Goal: Information Seeking & Learning: Learn about a topic

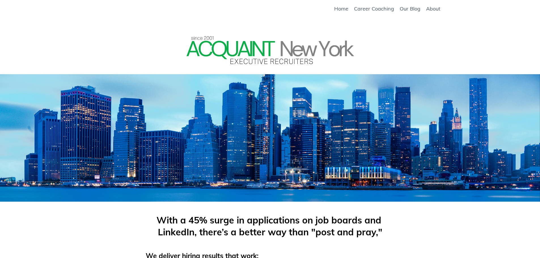
click at [433, 12] on div "Home Career Coaching Our Blog About" at bounding box center [270, 9] width 540 height 18
click at [433, 9] on link "About" at bounding box center [433, 9] width 14 height 6
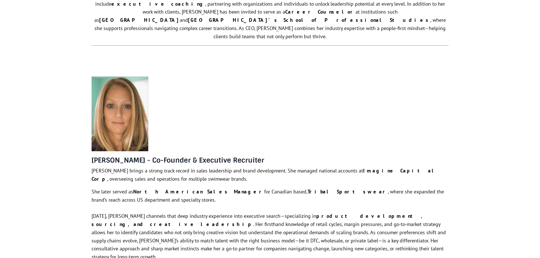
scroll to position [511, 0]
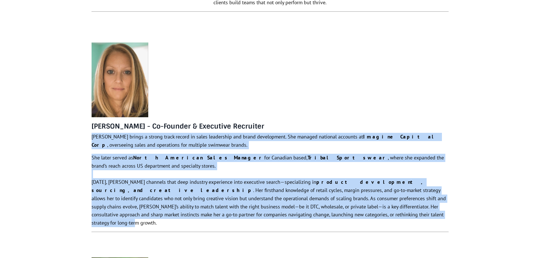
drag, startPoint x: 92, startPoint y: 113, endPoint x: 395, endPoint y: 193, distance: 313.6
click at [395, 193] on div "[PERSON_NAME] - Co-Founder & Executive Recruiter [PERSON_NAME] brings a strong …" at bounding box center [270, 183] width 357 height 121
copy div "Lore Ipsumdolorsi ametco a elitse doeiu tempor in utlab etdolorema ali enima mi…"
